Goal: Information Seeking & Learning: Learn about a topic

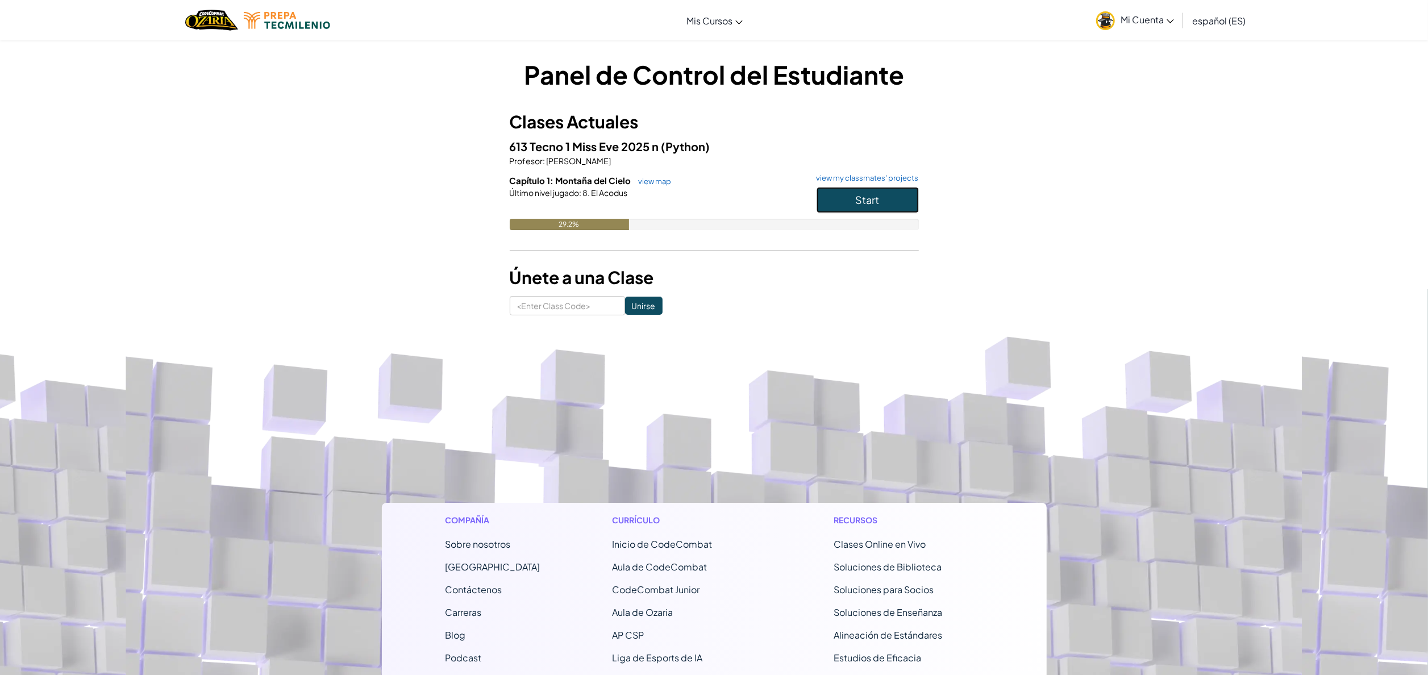
click at [859, 197] on span "Start" at bounding box center [868, 199] width 24 height 13
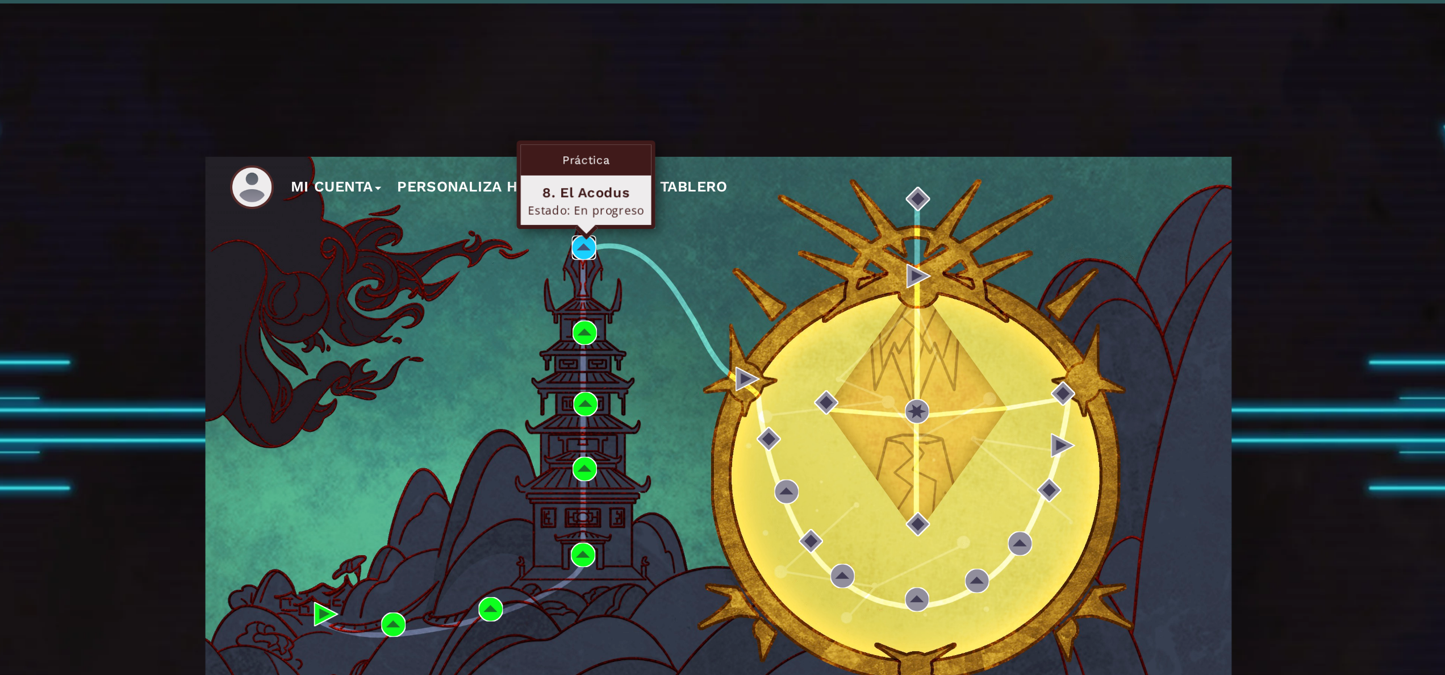
click at [595, 220] on img at bounding box center [599, 224] width 17 height 17
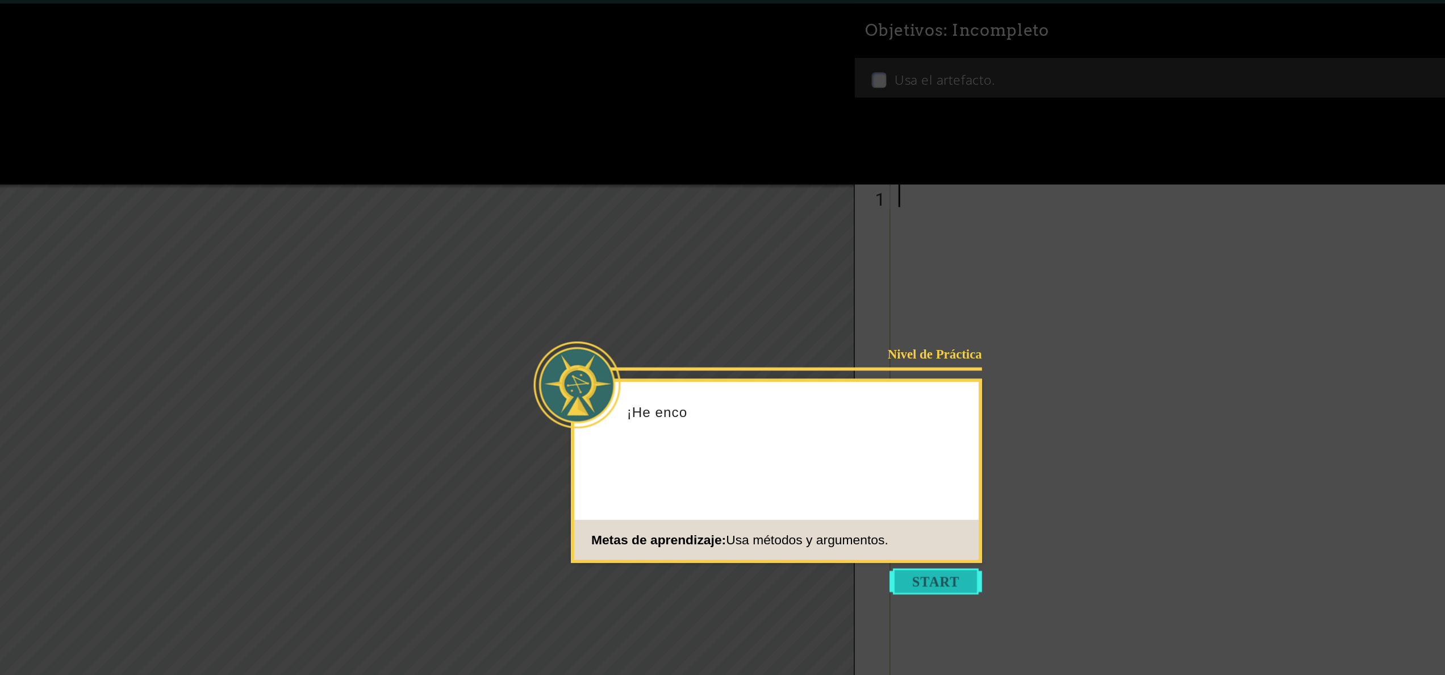
click at [846, 455] on button "Start" at bounding box center [845, 459] width 65 height 18
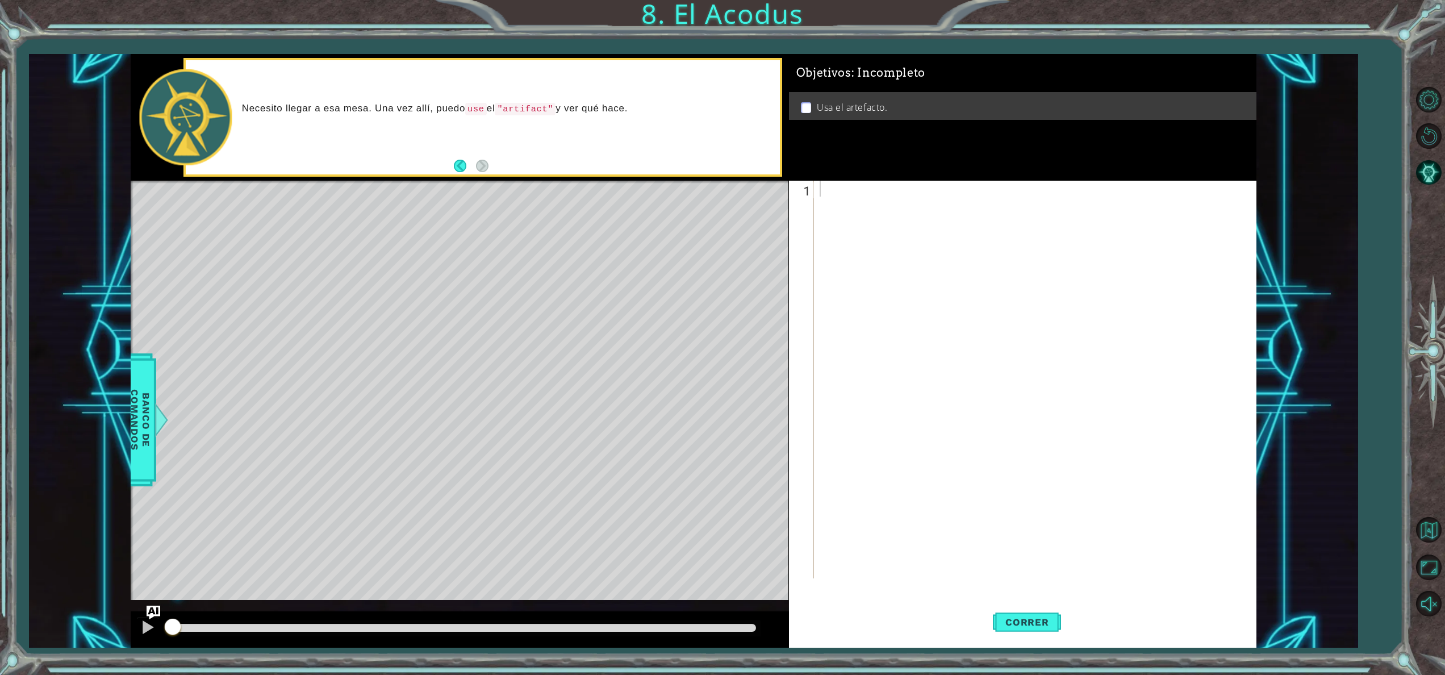
click at [412, 314] on div "Level Map" at bounding box center [393, 348] width 525 height 335
click at [410, 253] on div "Level Map" at bounding box center [393, 348] width 525 height 335
drag, startPoint x: 486, startPoint y: 345, endPoint x: 848, endPoint y: 481, distance: 385.8
click at [848, 481] on div "1 ההההההההההההההההההההההההההההההההההההההההההההההההההההההההההההההההההההההההההההה…" at bounding box center [693, 351] width 1125 height 594
click at [839, 191] on div at bounding box center [1037, 395] width 440 height 429
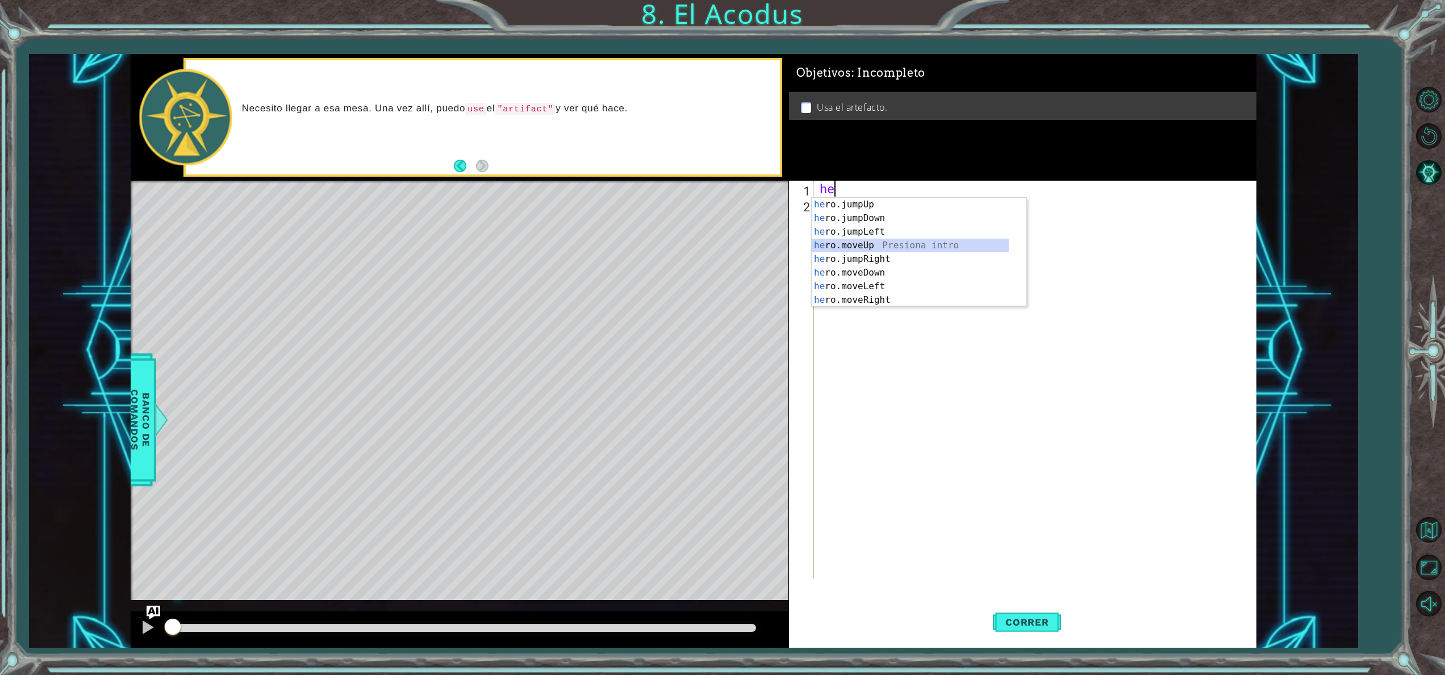
click at [867, 244] on div "he ro.jumpUp Presiona intro he ro.jumpDown Presiona intro he ro.jumpLeft Presio…" at bounding box center [910, 266] width 197 height 136
type textarea "hero.moveUp(2)"
click at [823, 203] on div "hero . moveUp ( 2 )" at bounding box center [1037, 395] width 440 height 429
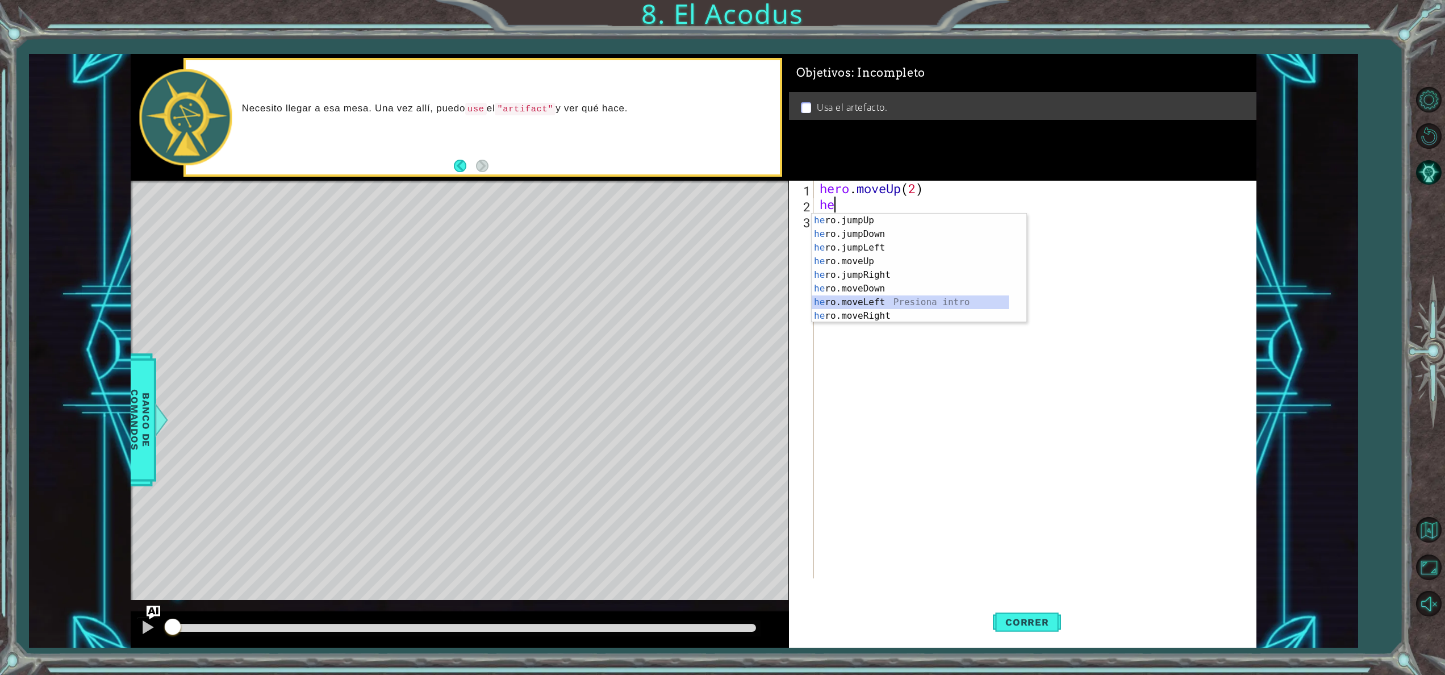
click at [887, 308] on div "he ro.jumpUp Presiona intro he ro.jumpDown Presiona intro he ro.jumpLeft Presio…" at bounding box center [910, 282] width 197 height 136
type textarea "hero.moveLeft(1)"
click at [826, 226] on div "hero . moveUp ( 2 ) hero . moveLeft ( 1 )" at bounding box center [1037, 395] width 440 height 429
click at [885, 303] on div "he ro.jumpUp Presiona intro he ro.jumpDown Presiona intro he ro.jumpLeft Presio…" at bounding box center [910, 298] width 197 height 136
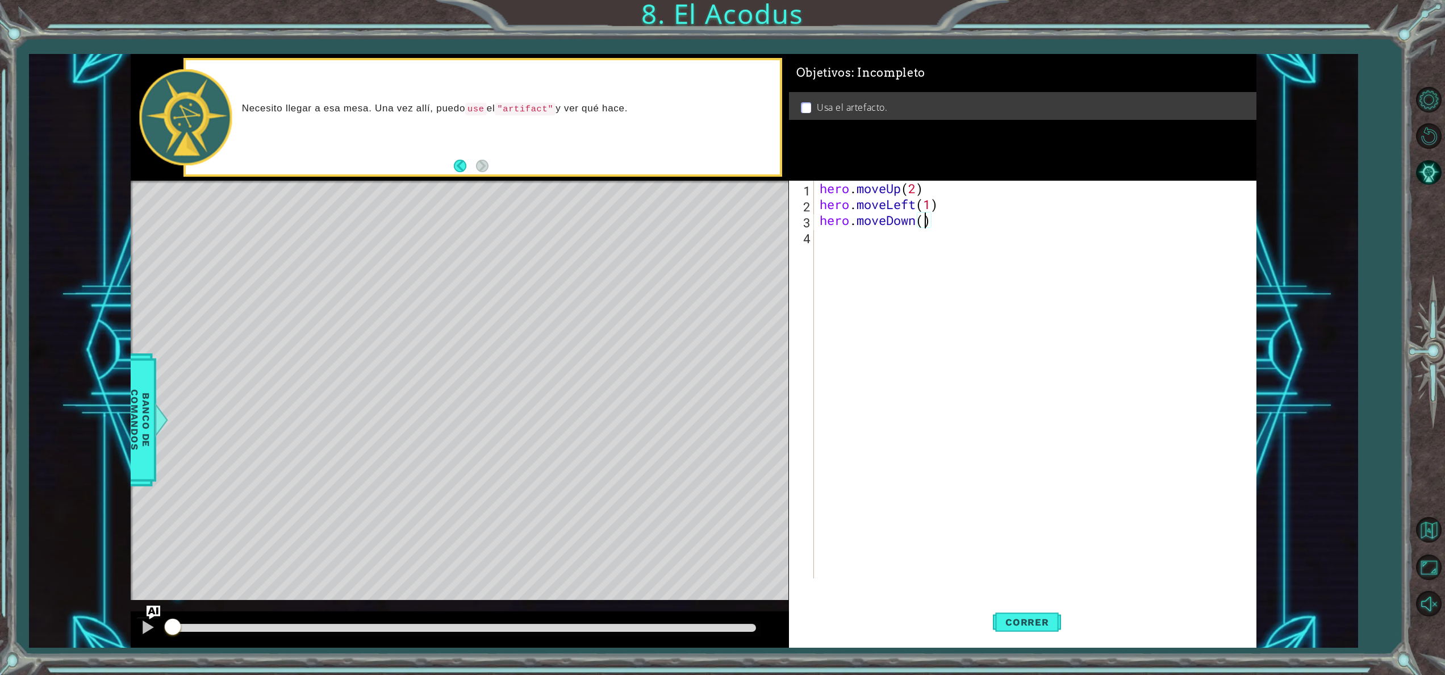
type textarea "hero.moveDown(2)"
click at [828, 237] on div "hero . moveUp ( 2 ) hero . moveLeft ( 1 ) hero . moveDown ( 2 )" at bounding box center [1037, 395] width 440 height 429
click at [834, 247] on div "hero . moveUp ( 2 ) hero . moveLeft ( 1 ) hero . moveDown ( 2 )" at bounding box center [1037, 395] width 440 height 429
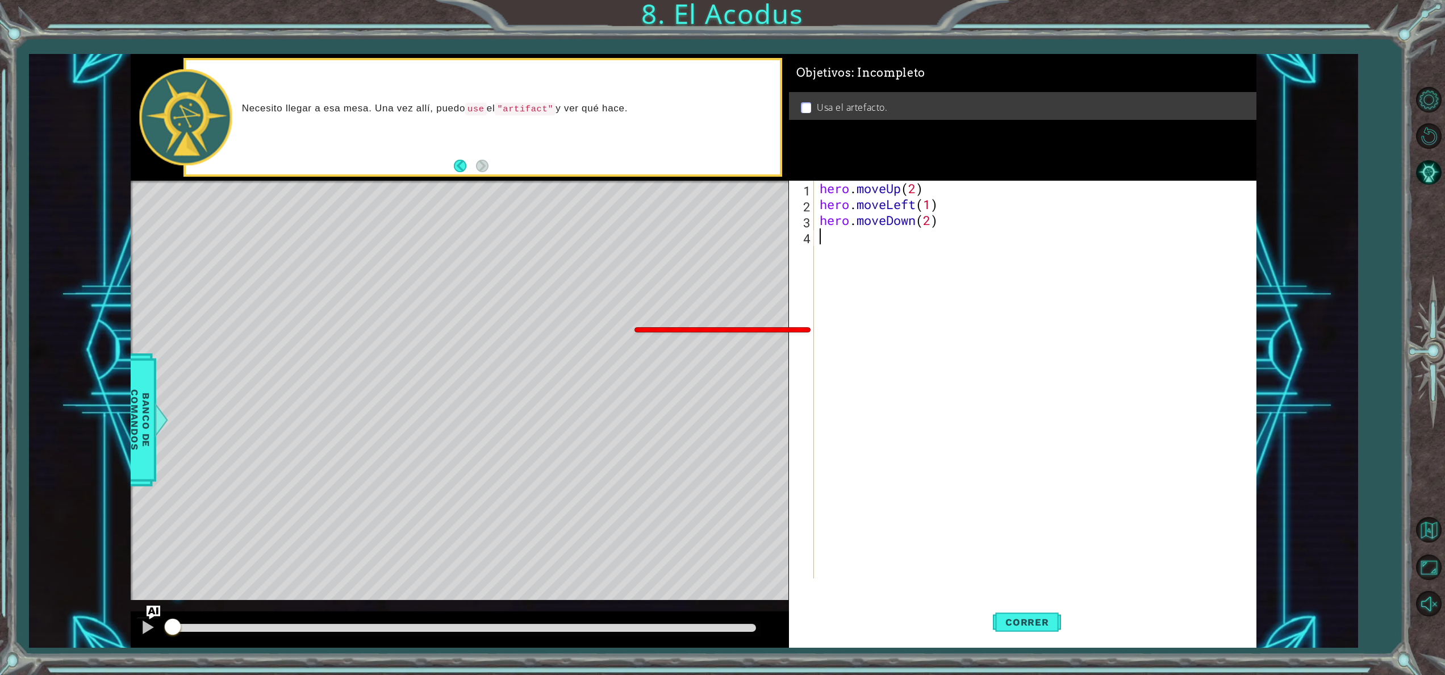
click at [850, 327] on div "hero . moveUp ( 2 ) hero . moveLeft ( 1 ) hero . moveDown ( 2 )" at bounding box center [1037, 395] width 440 height 429
type textarea "G"
type textarea "H"
type textarea "h"
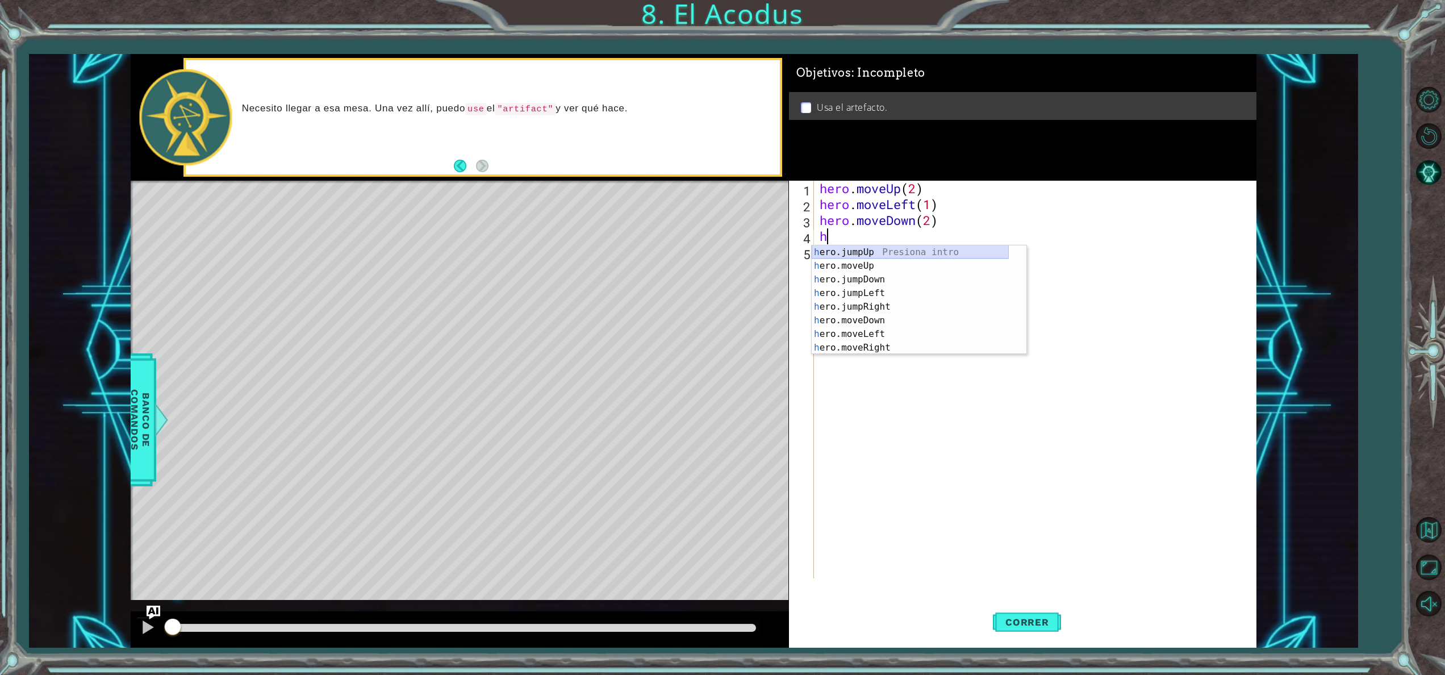
click at [908, 249] on div "h ero.jumpUp Presiona intro h ero.moveUp Presiona intro h ero.jumpDown Presiona…" at bounding box center [910, 313] width 197 height 136
click at [894, 279] on div "h ero.jumpUp Presiona intro h ero.moveUp Presiona intro h ero.jumpDown Presiona…" at bounding box center [910, 329] width 197 height 136
type textarea "hero.moveUp(2)"
click at [826, 276] on div "hero . moveUp ( 2 ) hero . moveLeft ( 1 ) hero . moveDown ( 2 ) hero . jumpUp (…" at bounding box center [1037, 395] width 440 height 429
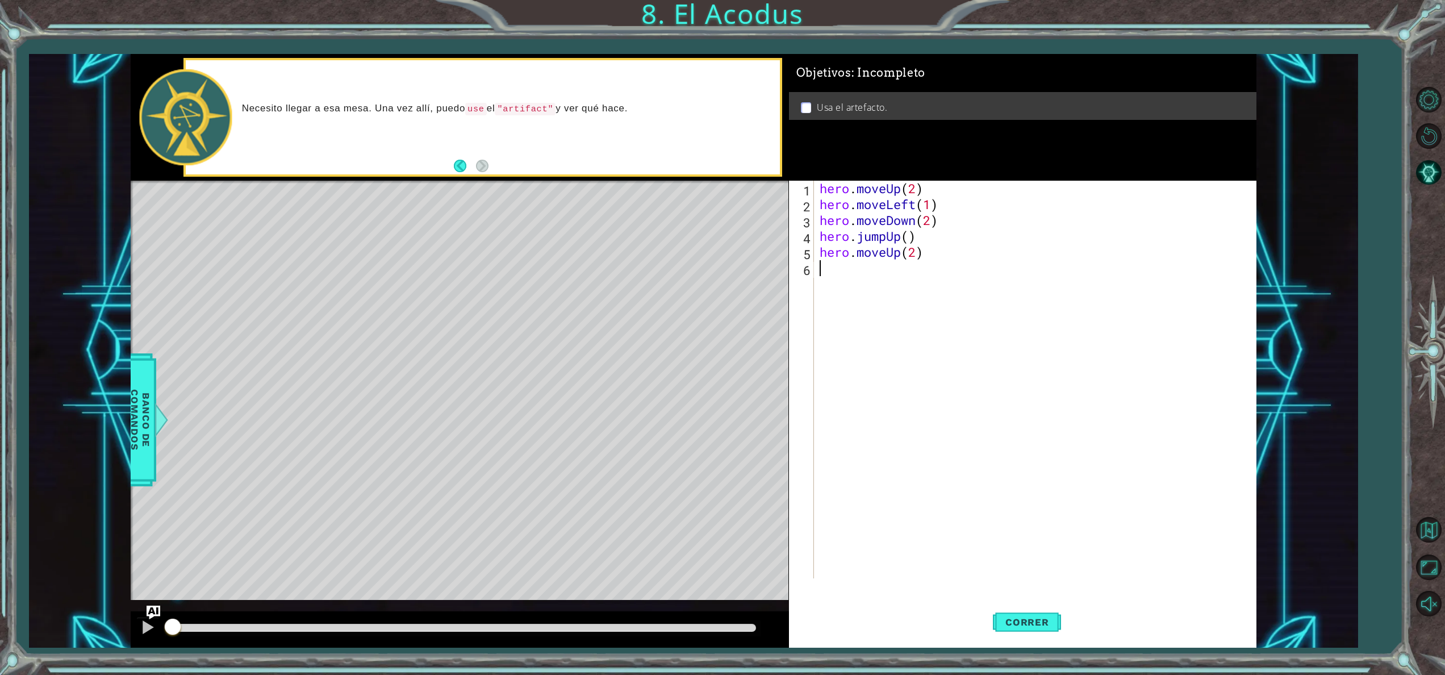
scroll to position [0, 0]
type textarea "h"
click at [916, 337] on div "h ero.jumpUp Presiona intro h ero.moveUp Presiona intro h ero.jumpDown Presiona…" at bounding box center [910, 345] width 197 height 136
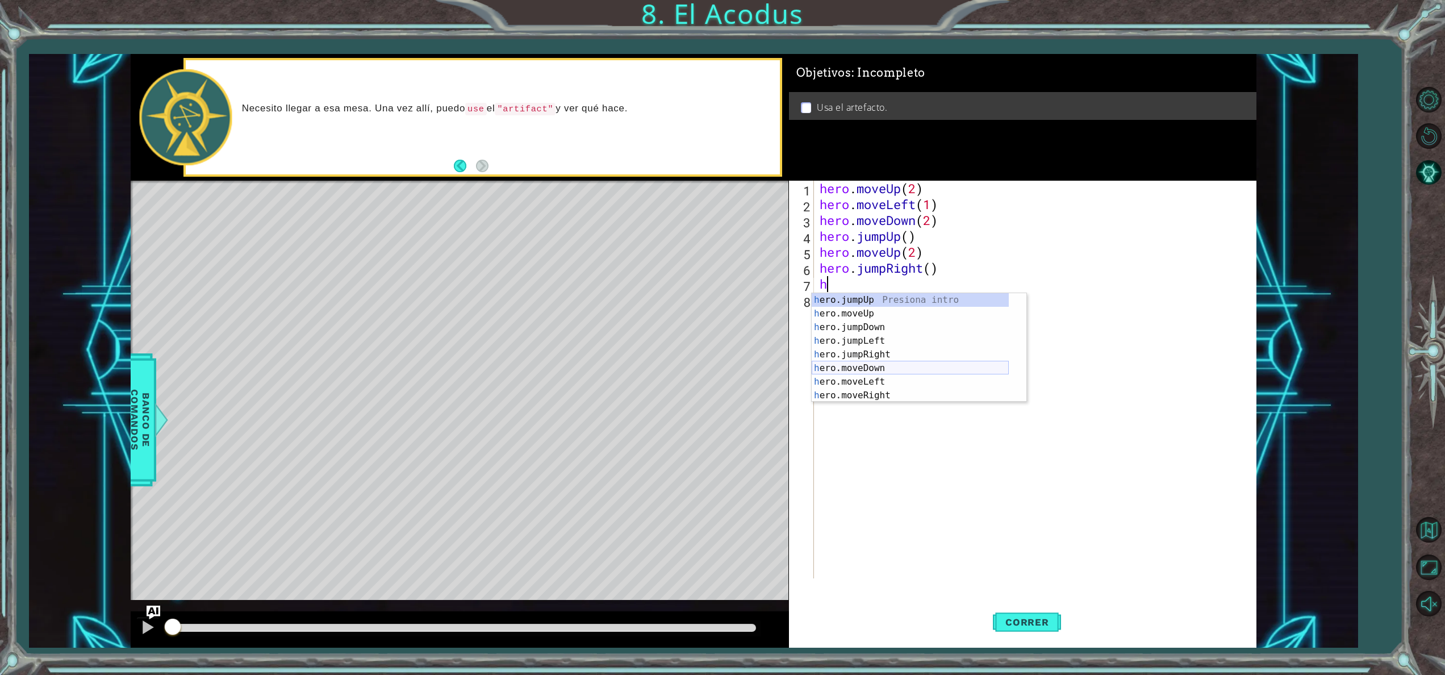
scroll to position [14, 0]
click at [862, 392] on div "h ero.moveUp Presiona intro h ero.jumpDown Presiona intro h ero.jumpLeft Presio…" at bounding box center [910, 361] width 197 height 136
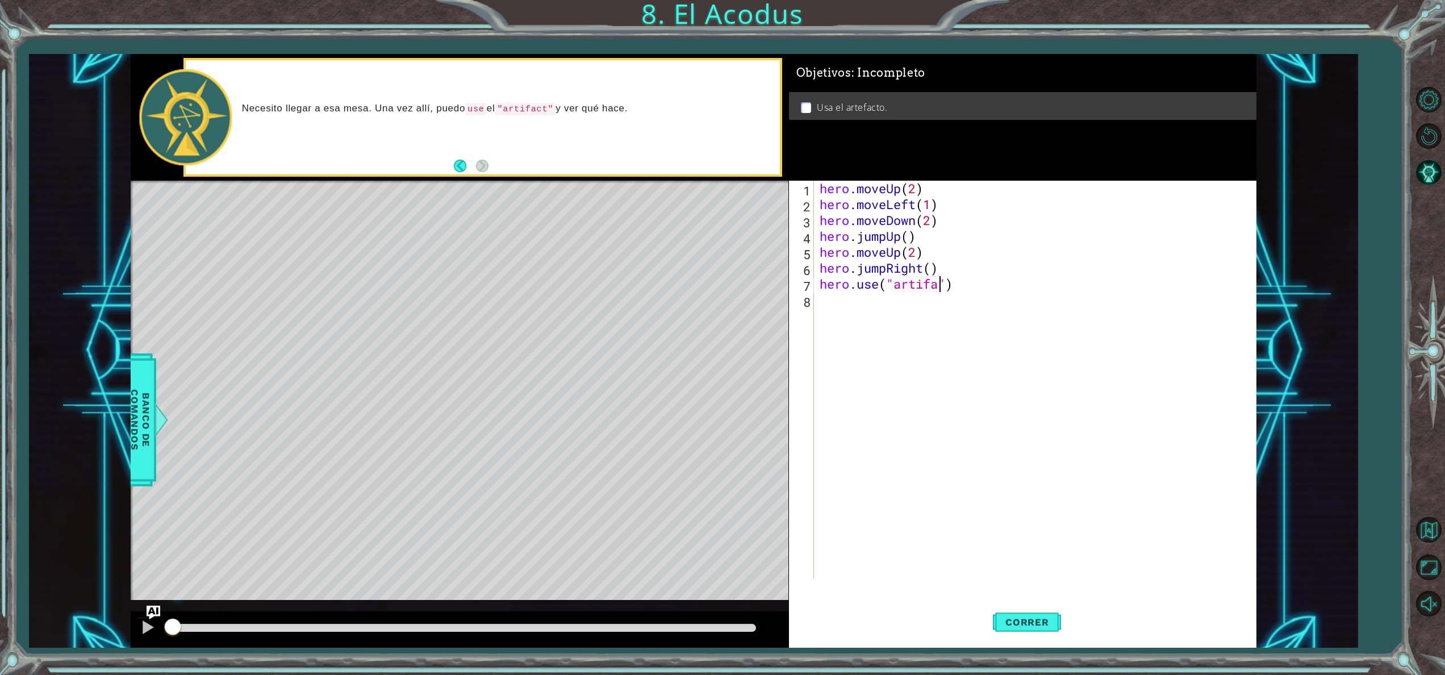
scroll to position [0, 5]
click at [1029, 614] on button "Correr" at bounding box center [1027, 622] width 68 height 47
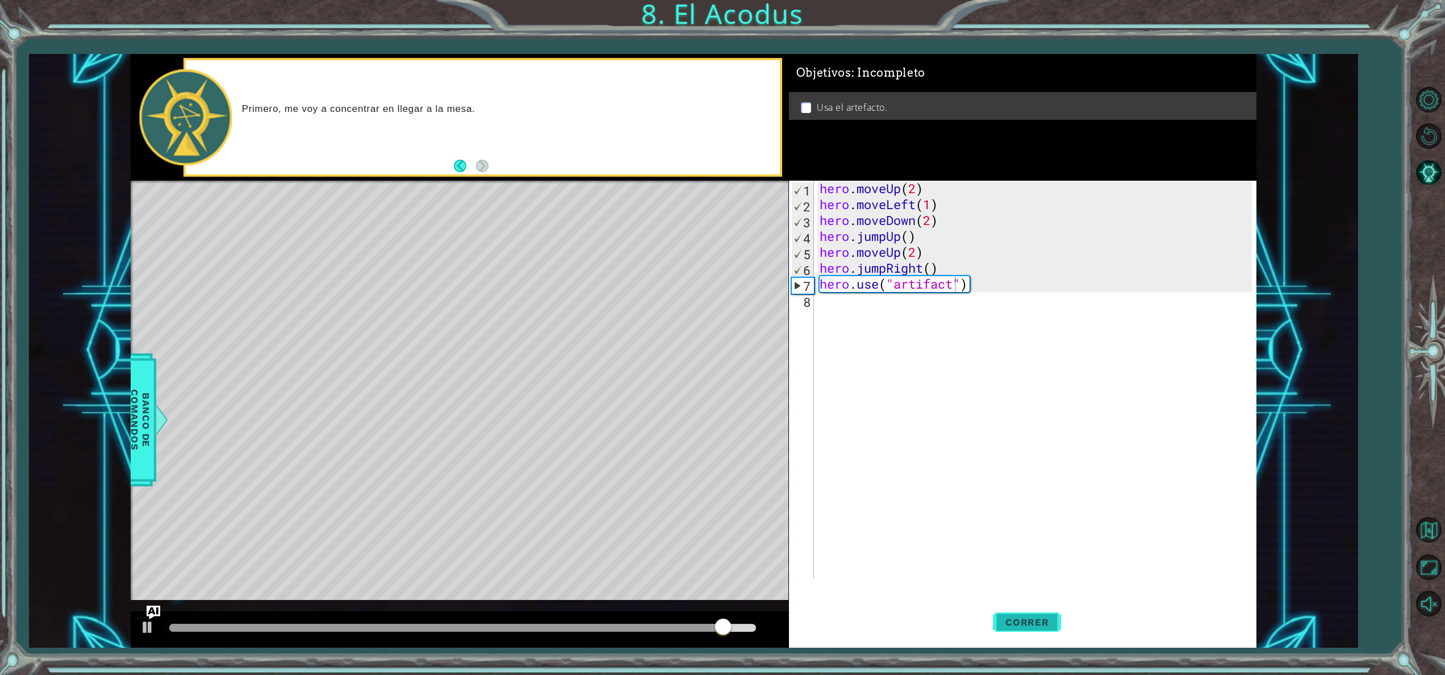
click at [1032, 614] on button "Correr" at bounding box center [1027, 622] width 68 height 47
click at [917, 235] on div "hero . moveUp ( 2 ) hero . moveLeft ( 1 ) hero . moveDown ( 2 ) hero . jumpUp (…" at bounding box center [1037, 395] width 440 height 429
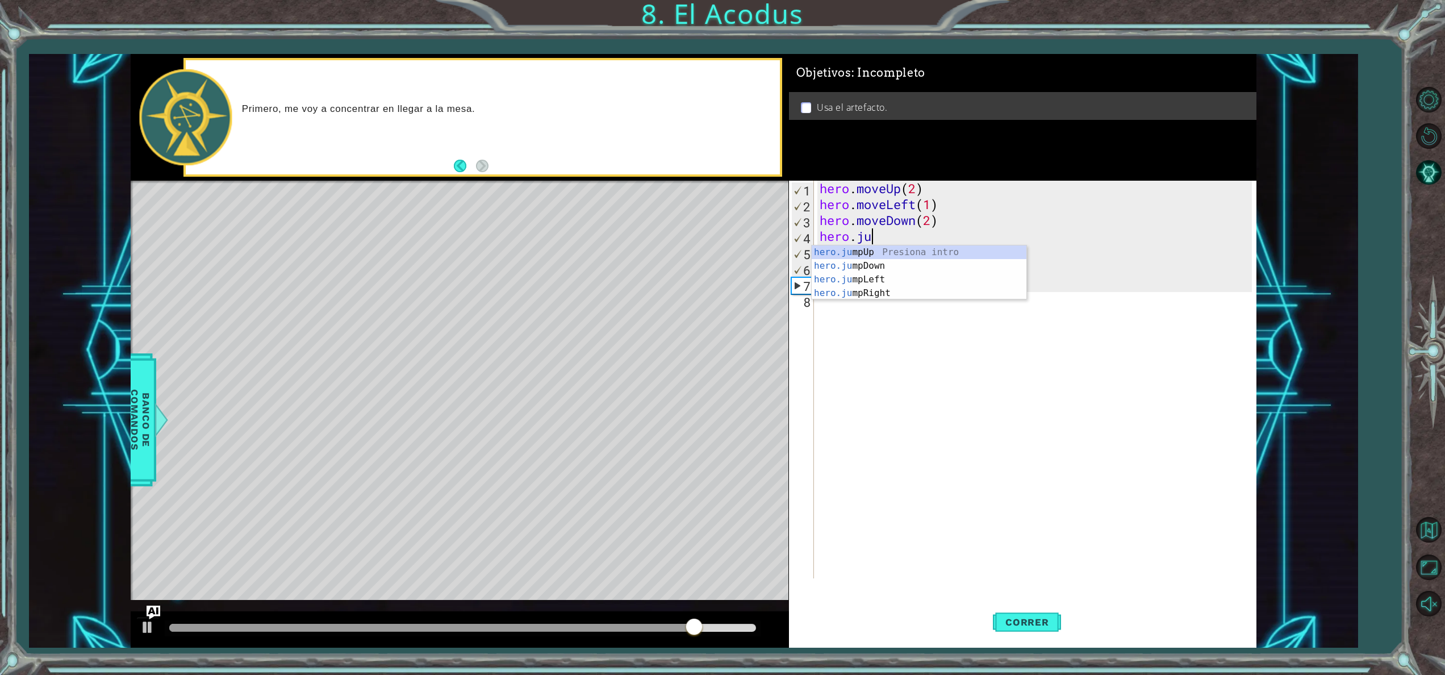
scroll to position [0, 1]
type textarea "hero."
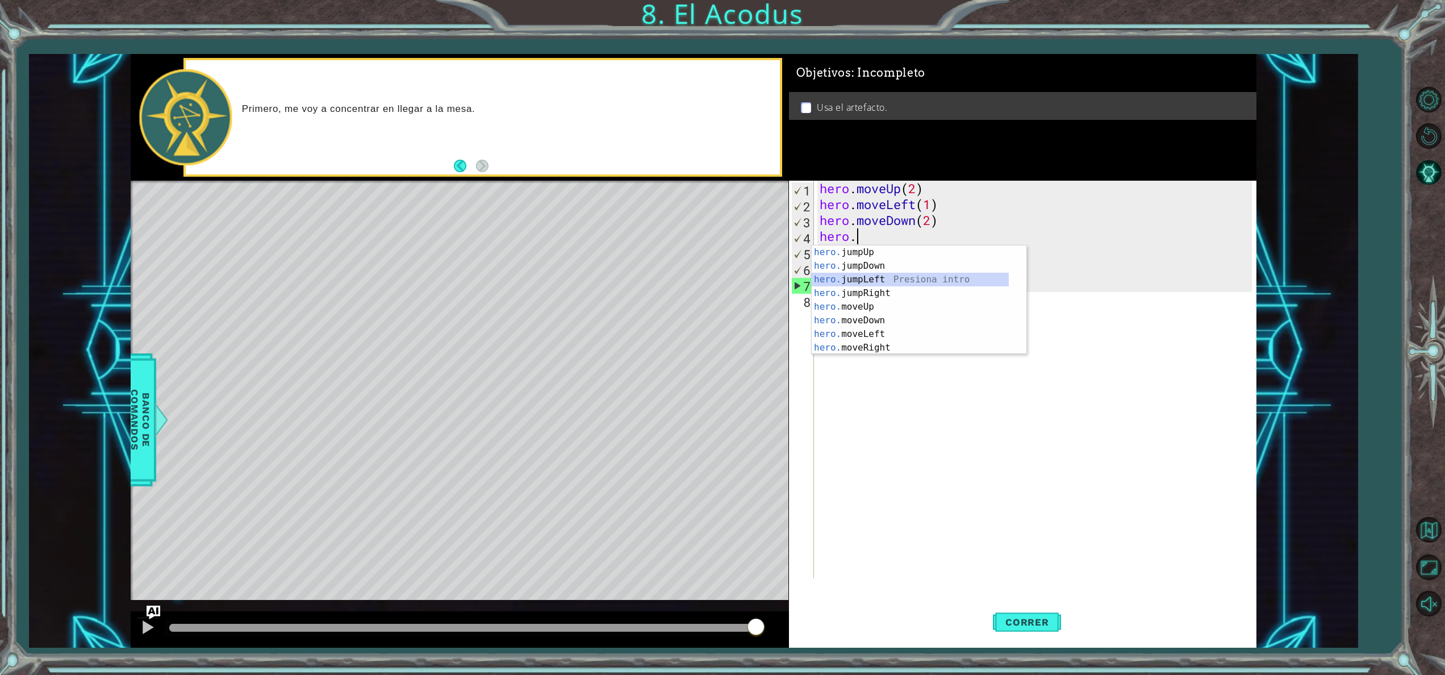
click at [905, 282] on div "hero. jumpUp Presiona intro hero. jumpDown Presiona intro hero. jumpLeft Presio…" at bounding box center [910, 313] width 197 height 136
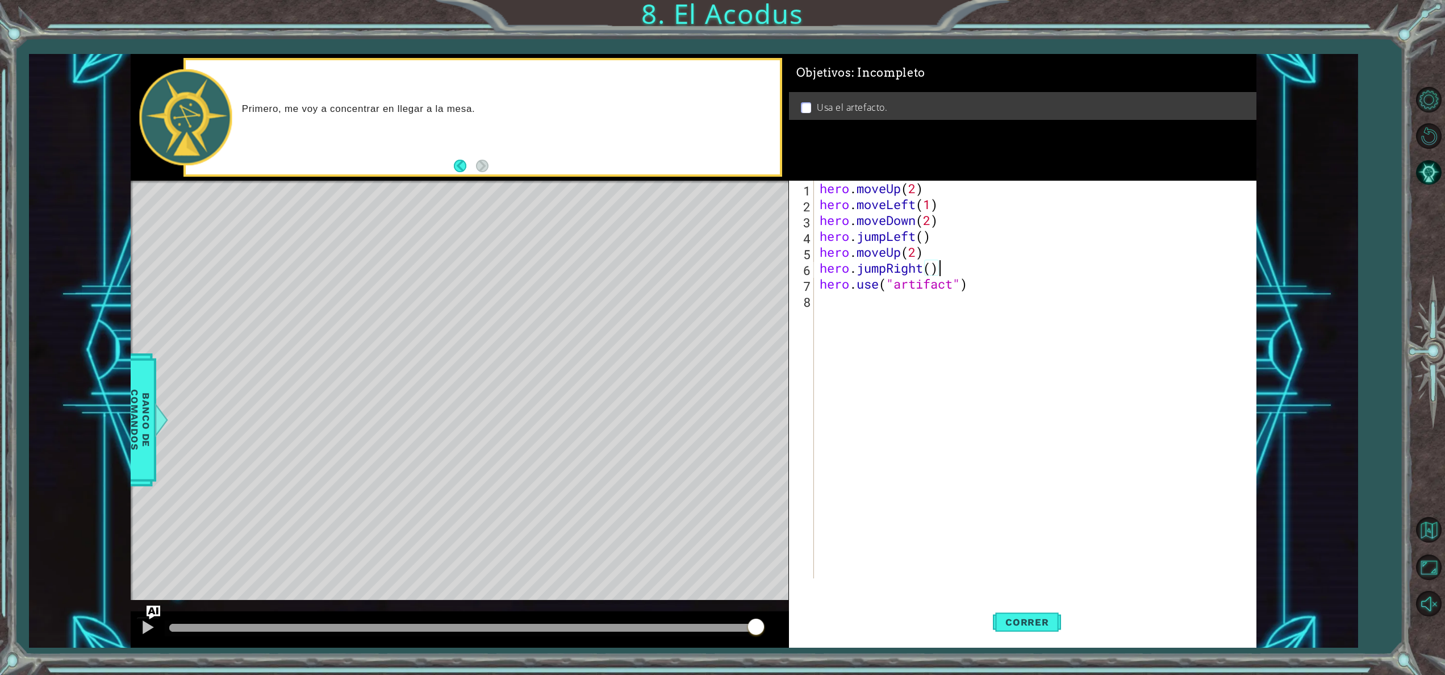
click at [940, 268] on div "hero . moveUp ( 2 ) hero . moveLeft ( 1 ) hero . moveDown ( 2 ) hero . jumpLeft…" at bounding box center [1037, 395] width 440 height 429
type textarea "h"
type textarea "hero.moveUp(2)"
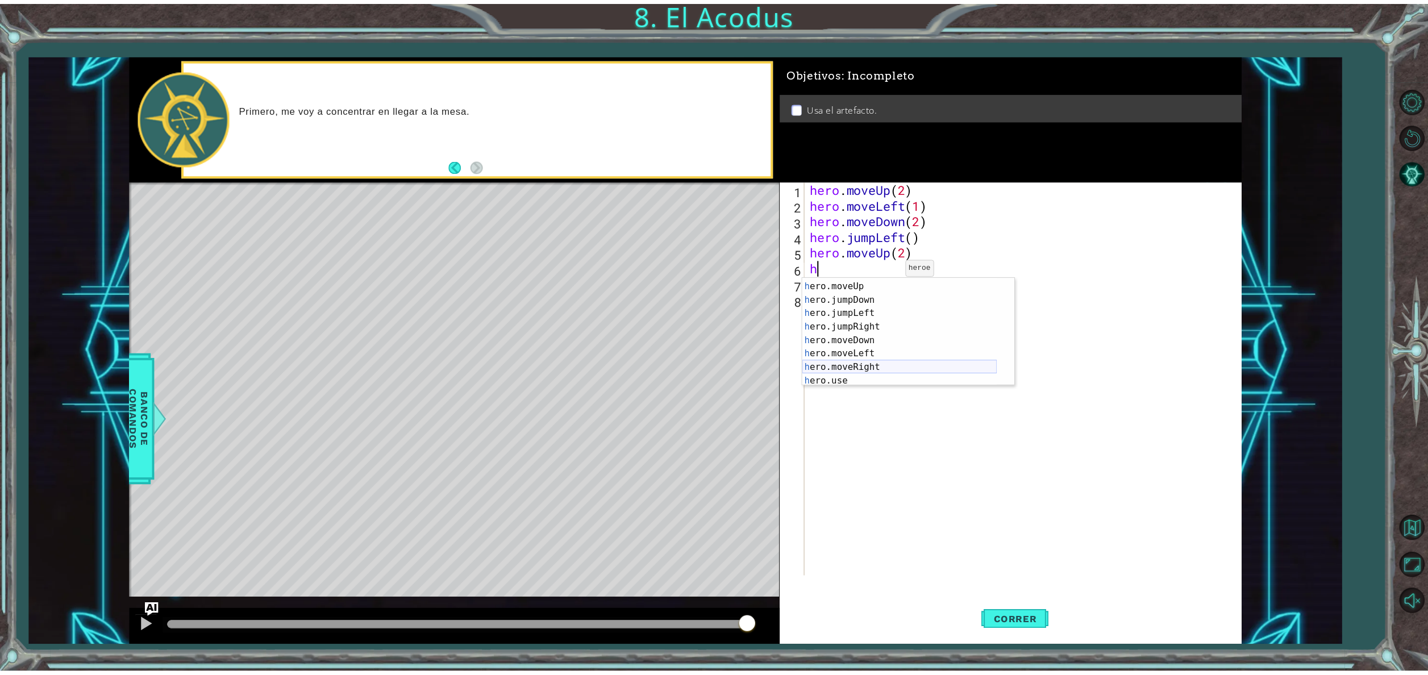
scroll to position [26, 0]
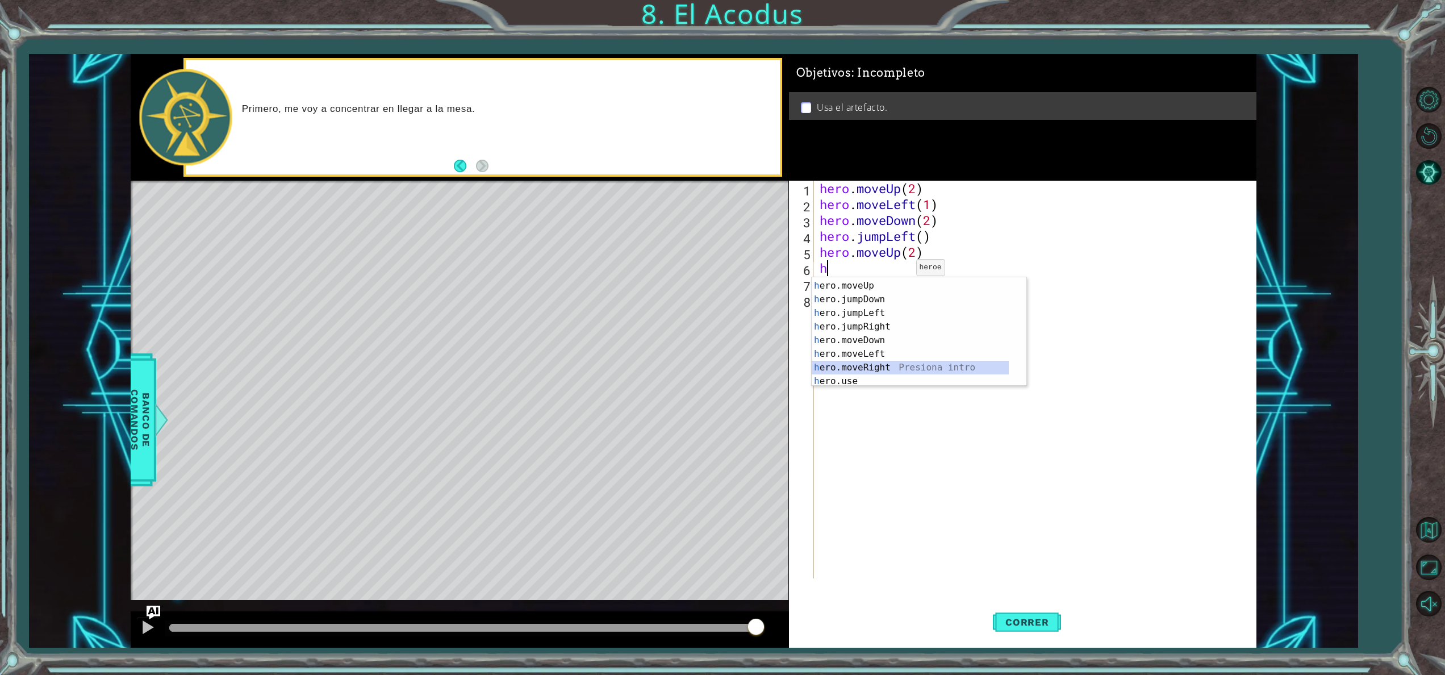
click at [887, 369] on div "h ero.jumpUp Presiona intro h ero.moveUp Presiona intro h ero.jumpDown Presiona…" at bounding box center [910, 333] width 197 height 136
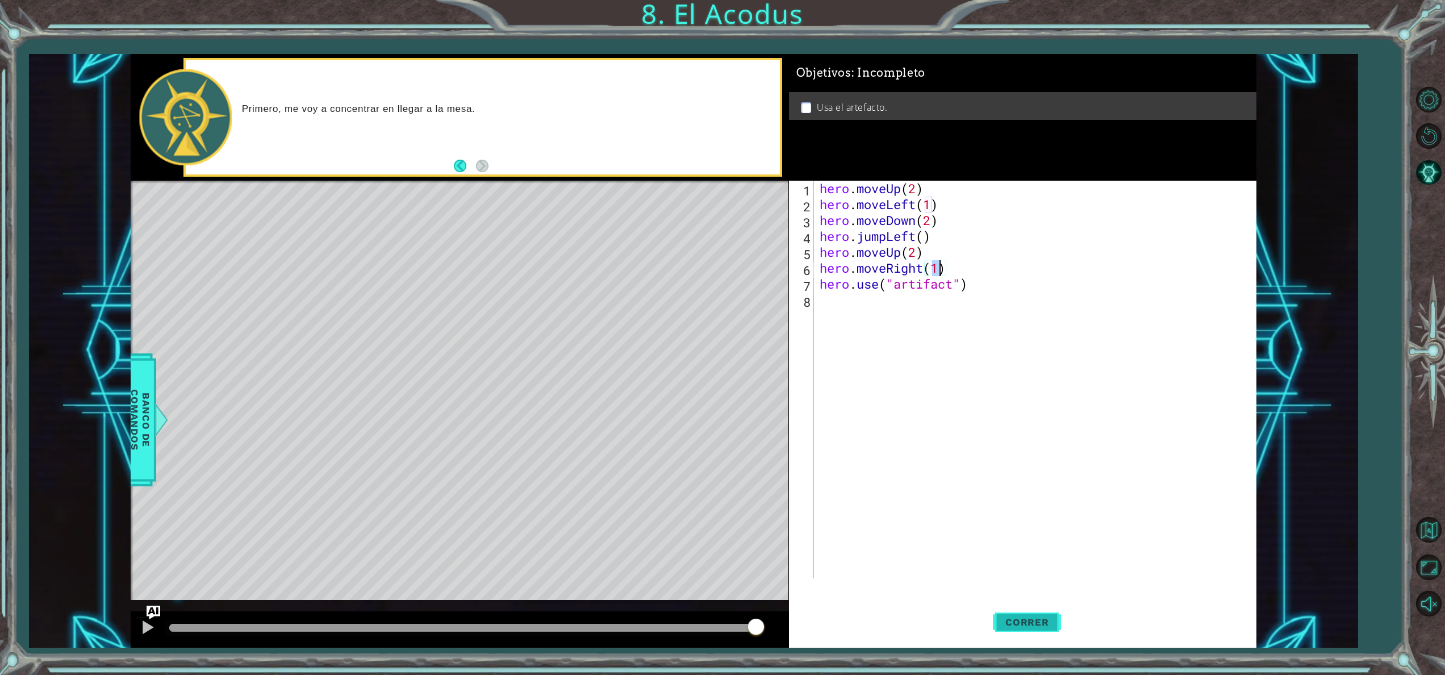
type textarea "hero.moveRight(1)"
click at [1032, 611] on button "Correr" at bounding box center [1027, 622] width 68 height 47
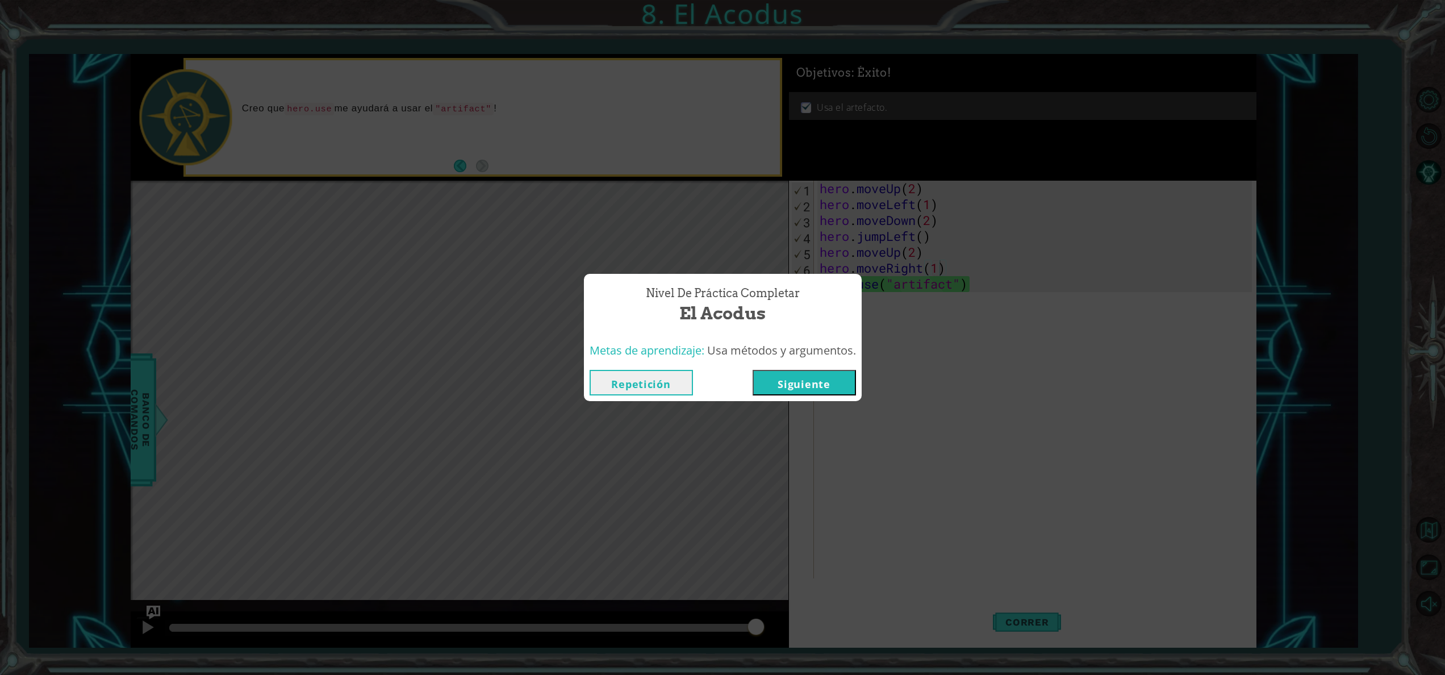
click at [825, 384] on button "Siguiente" at bounding box center [804, 383] width 103 height 26
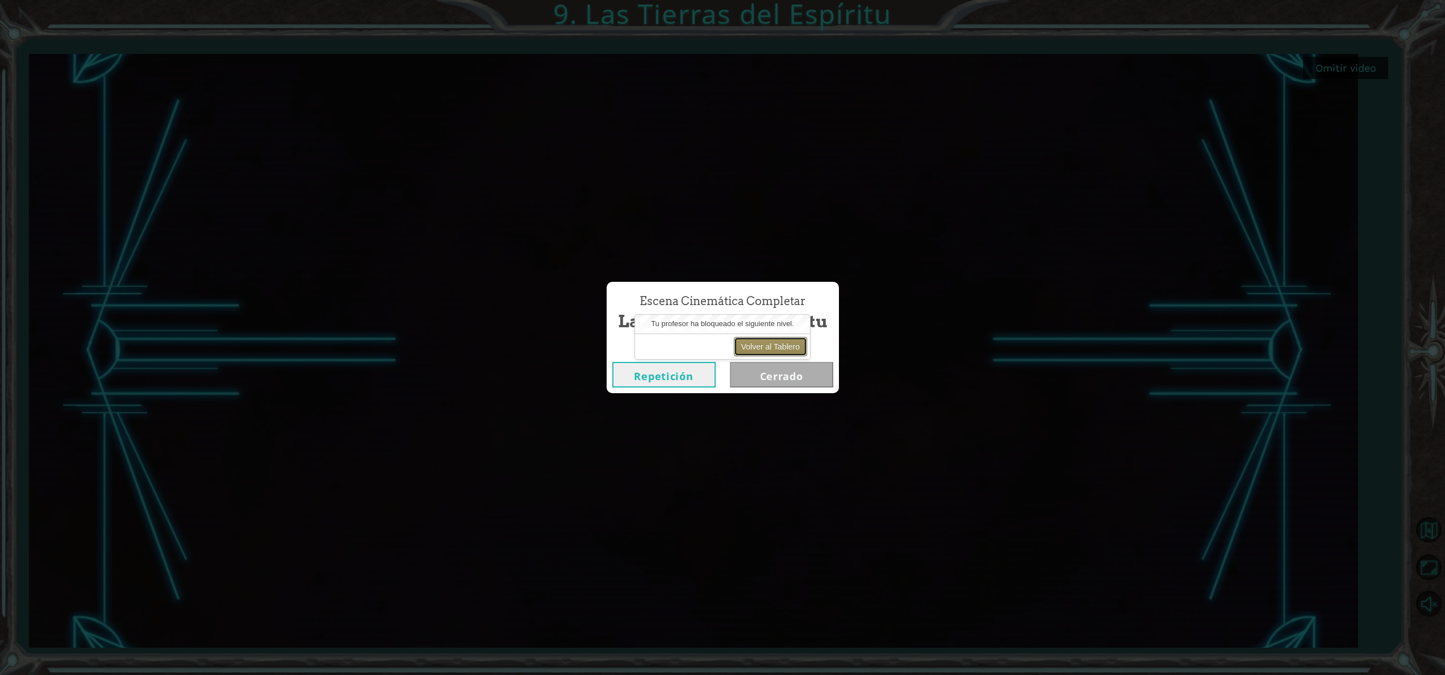
click at [784, 348] on button "Volver al Tablero" at bounding box center [770, 346] width 73 height 19
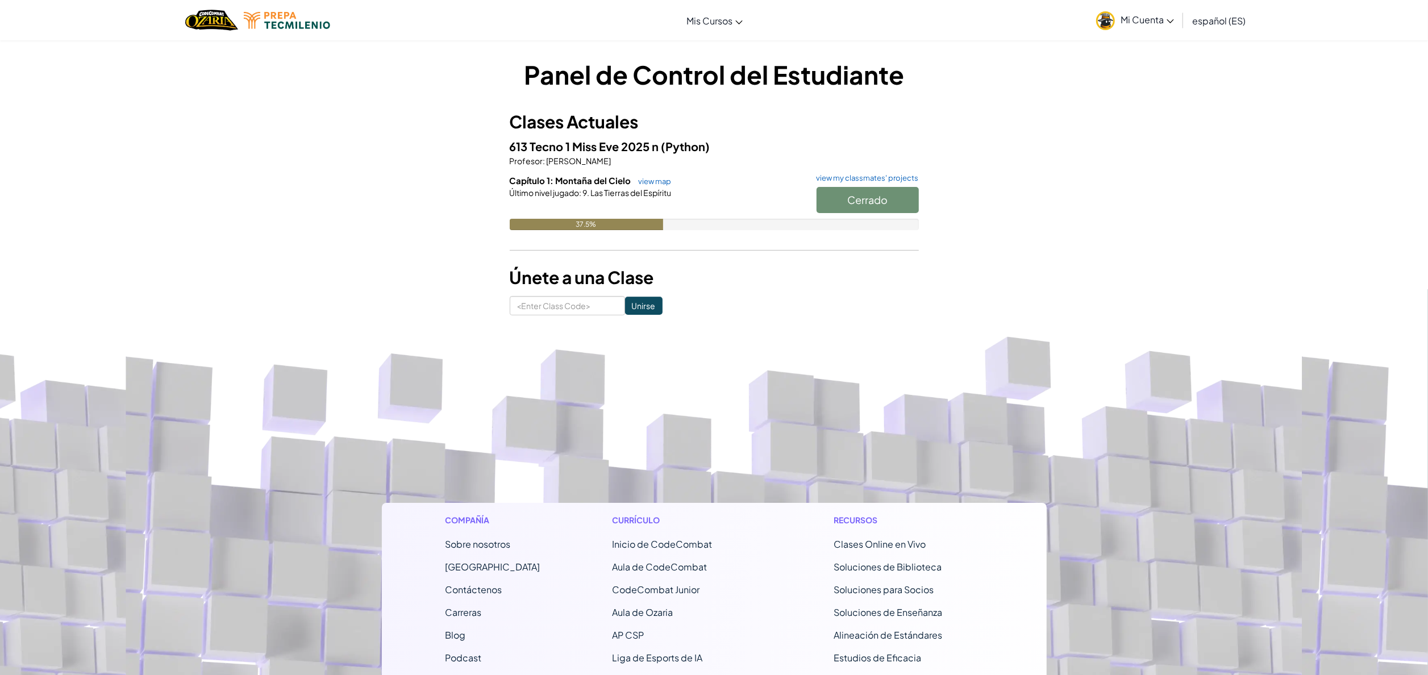
click at [865, 207] on div "Cerrado" at bounding box center [862, 203] width 114 height 32
click at [866, 202] on div "Cerrado" at bounding box center [862, 203] width 114 height 32
click at [1252, 162] on div "Panel de Control del Estudiante Clases Actuales 613 Tecno 1 Miss [PERSON_NAME] …" at bounding box center [714, 186] width 1428 height 293
click at [891, 190] on div "Cerrado" at bounding box center [862, 203] width 114 height 32
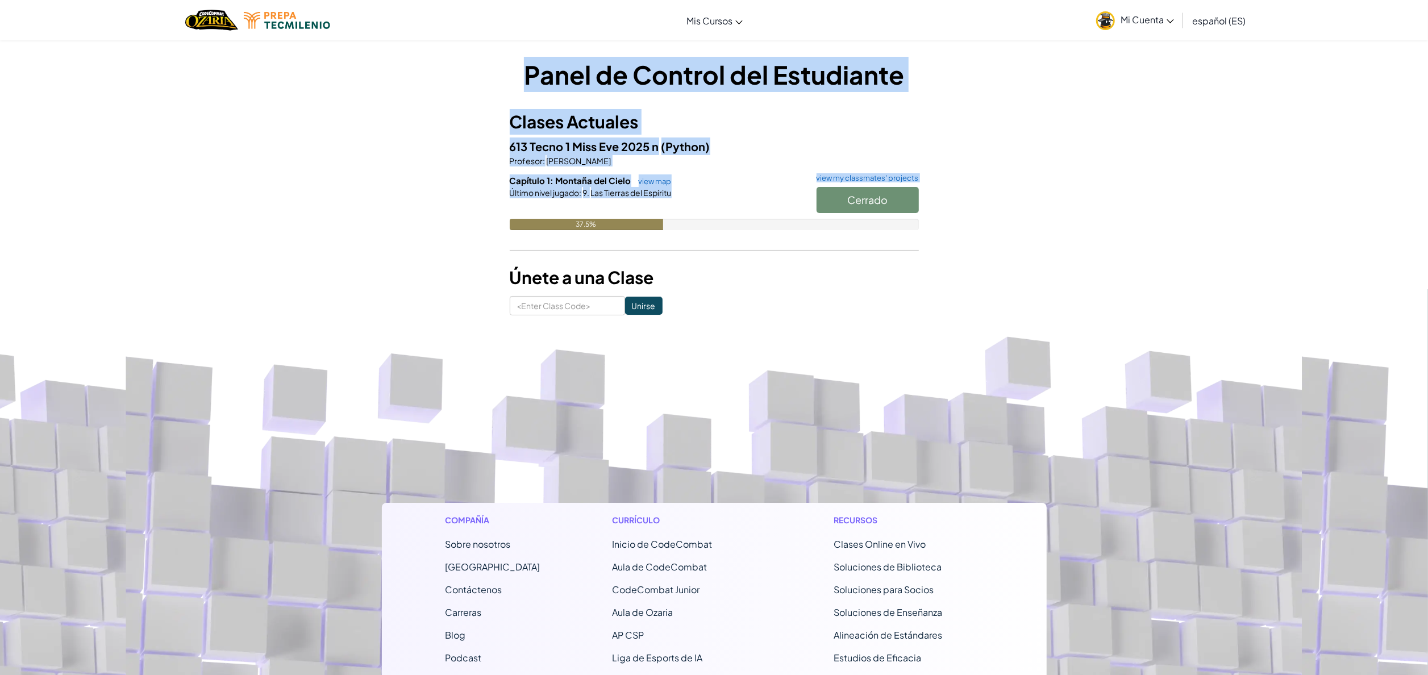
drag, startPoint x: 891, startPoint y: 190, endPoint x: 835, endPoint y: -64, distance: 259.5
click at [835, 0] on html "Cambiar modo de navegación Mis Cursos Aula de Ozaria Aula de CodeCombat Liga de…" at bounding box center [714, 337] width 1428 height 675
